Goal: Find specific page/section: Find specific page/section

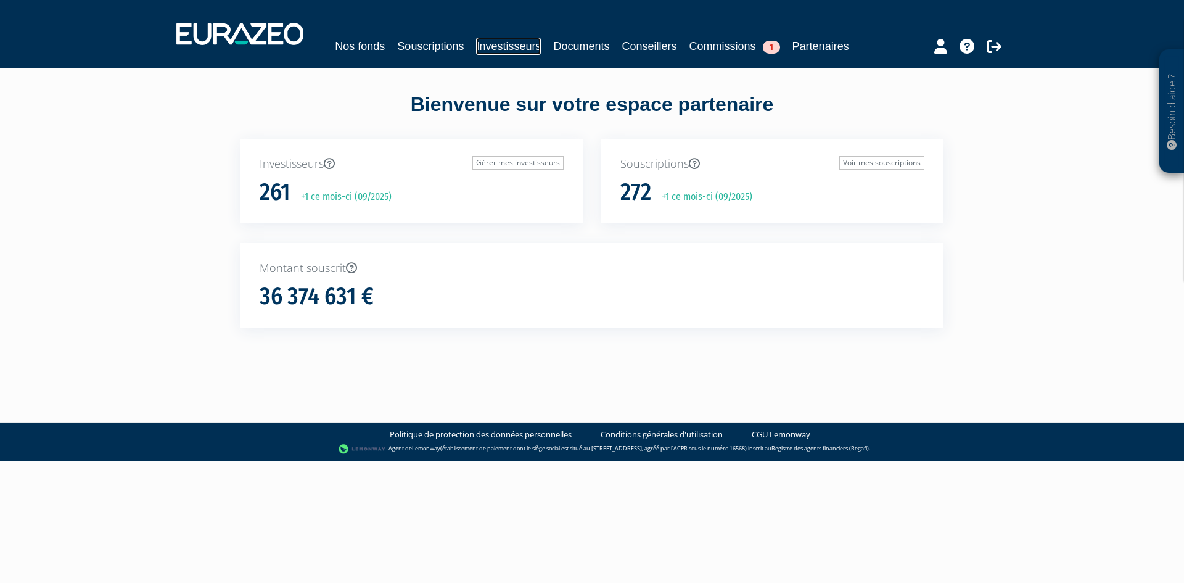
click at [522, 49] on link "Investisseurs" at bounding box center [508, 46] width 65 height 17
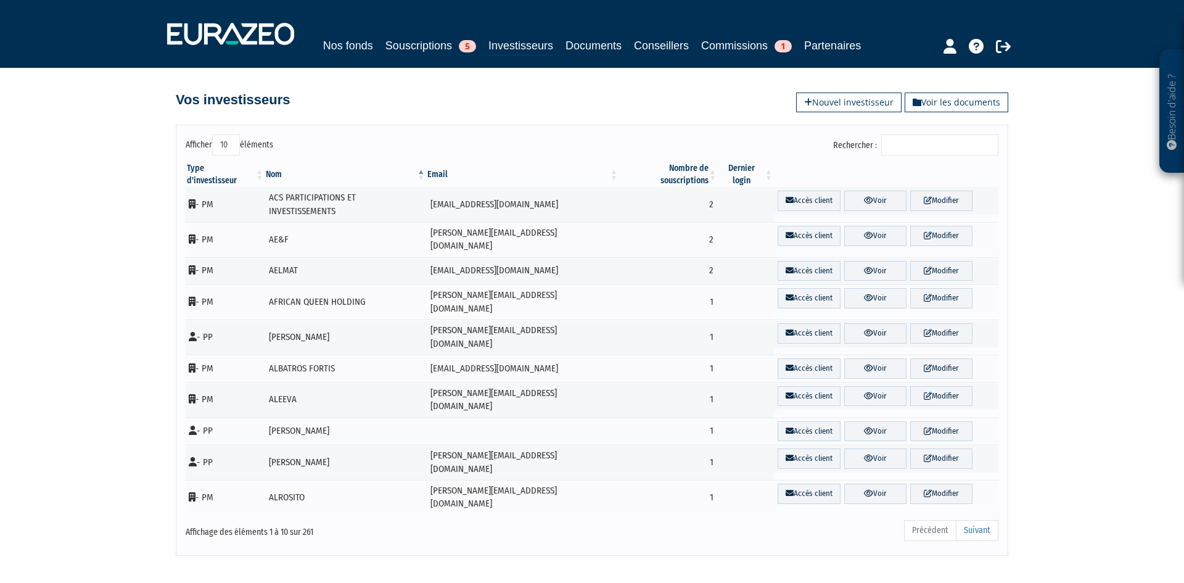
click at [932, 141] on input "Rechercher :" at bounding box center [939, 144] width 117 height 21
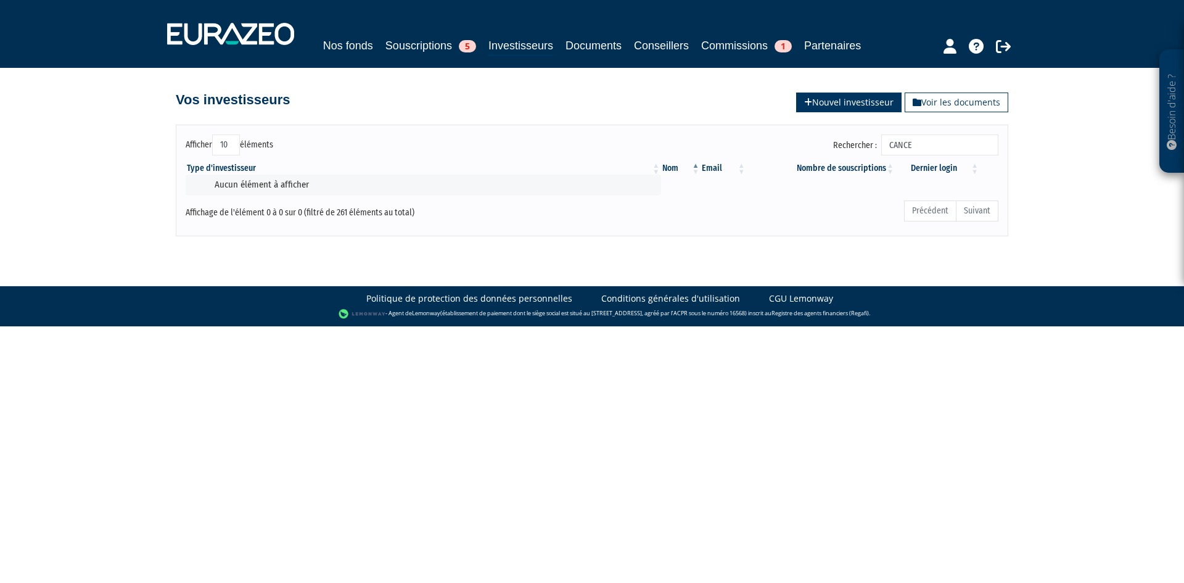
type input "CANCE"
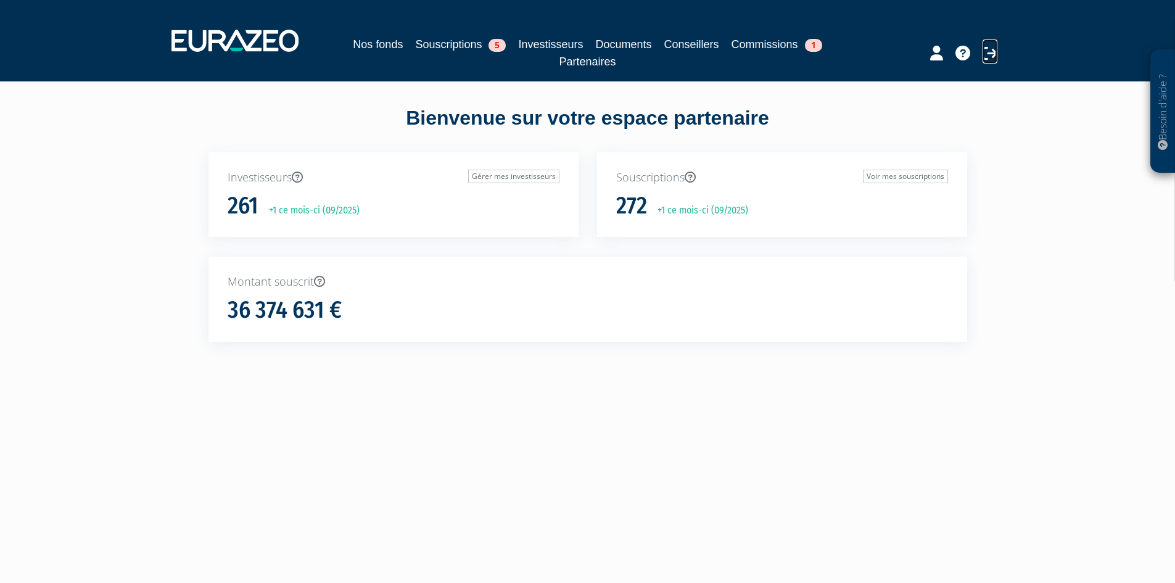
click at [989, 59] on icon at bounding box center [989, 53] width 15 height 15
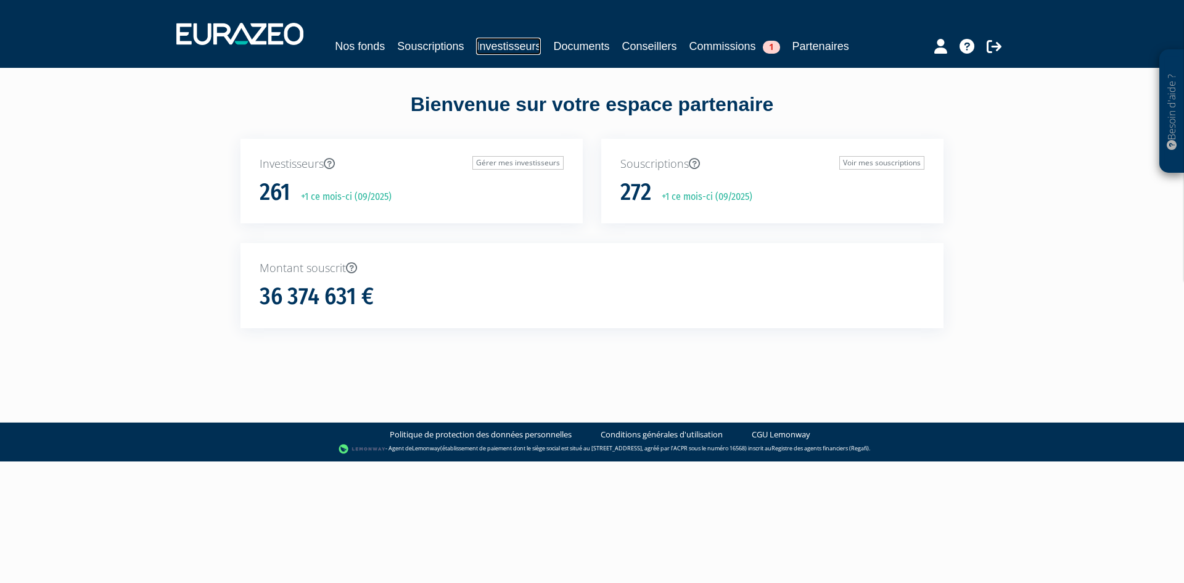
click at [499, 46] on link "Investisseurs" at bounding box center [508, 46] width 65 height 17
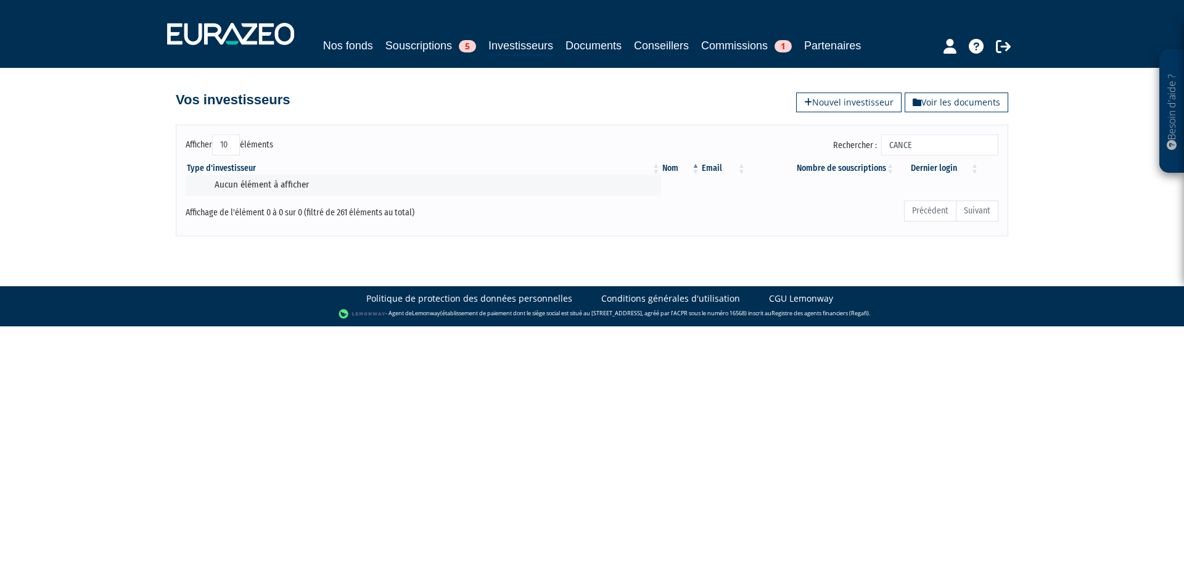
drag, startPoint x: 932, startPoint y: 147, endPoint x: 895, endPoint y: 142, distance: 37.2
click at [895, 142] on input "CANCE" at bounding box center [939, 144] width 117 height 21
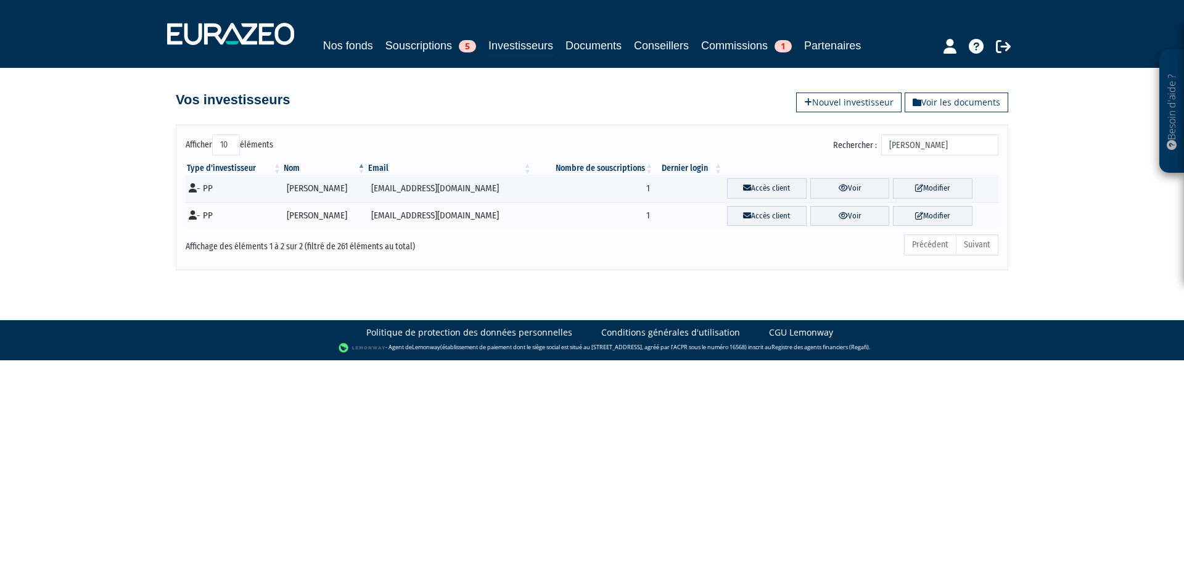
type input "[PERSON_NAME]"
